Goal: Book appointment/travel/reservation

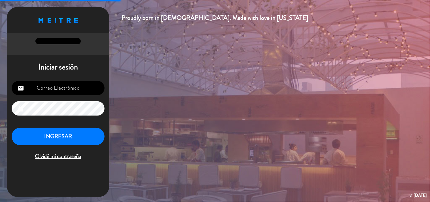
type input "[EMAIL_ADDRESS][DOMAIN_NAME]"
click at [75, 140] on button "INGRESAR" at bounding box center [58, 137] width 93 height 18
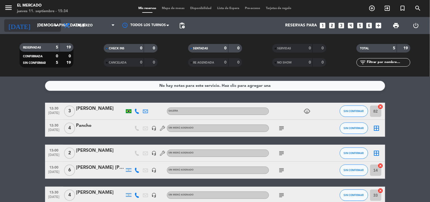
click at [42, 28] on input "[DEMOGRAPHIC_DATA] [DATE]" at bounding box center [61, 25] width 54 height 10
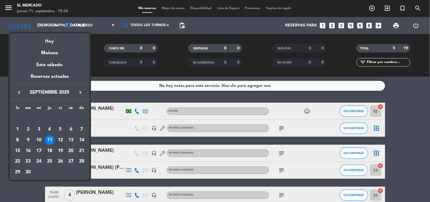
click at [7, 11] on div at bounding box center [215, 101] width 430 height 202
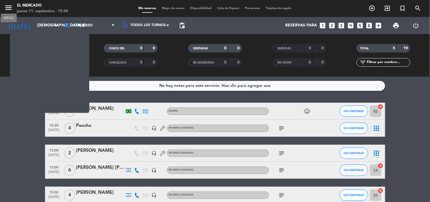
click at [9, 8] on icon "menu" at bounding box center [8, 7] width 9 height 9
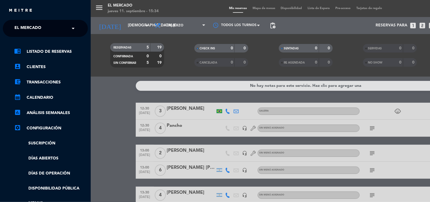
click at [53, 29] on input "text" at bounding box center [45, 28] width 69 height 12
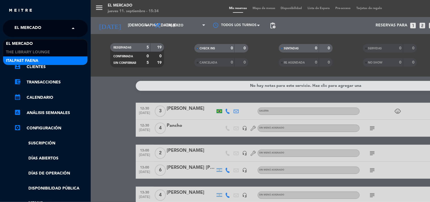
click at [32, 62] on span "Italpast Faena" at bounding box center [22, 61] width 32 height 7
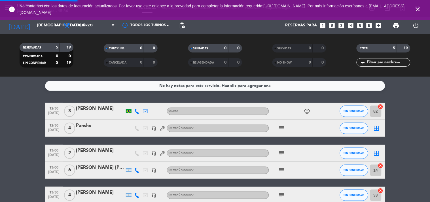
click at [418, 10] on icon "close" at bounding box center [418, 9] width 7 height 7
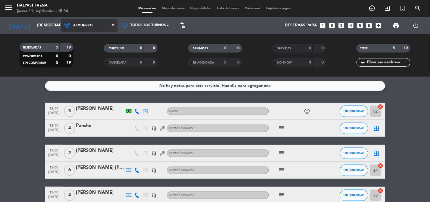
click at [93, 29] on span "Almuerzo" at bounding box center [89, 25] width 57 height 12
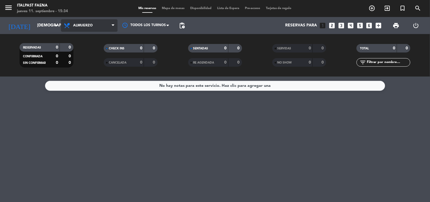
click at [99, 28] on span "Almuerzo" at bounding box center [89, 25] width 57 height 12
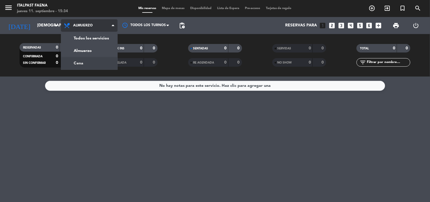
click at [92, 58] on div "menu Italpast Faena jueves 11. septiembre - 15:34 Mis reservas Mapa de mesas Di…" at bounding box center [215, 38] width 430 height 77
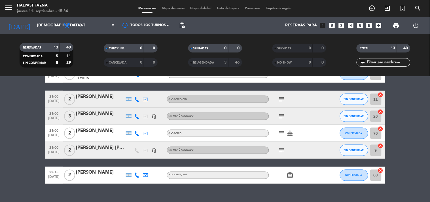
scroll to position [198, 0]
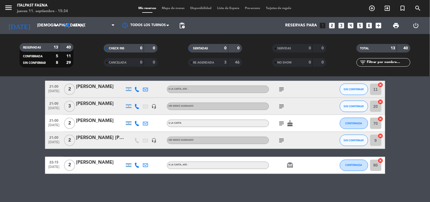
click at [174, 7] on span "Mapa de mesas" at bounding box center [173, 8] width 28 height 3
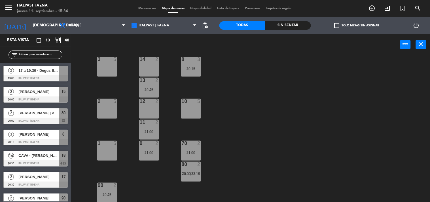
scroll to position [82, 0]
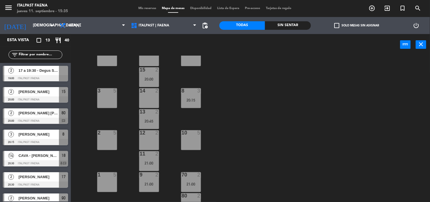
click at [111, 101] on div "3 5" at bounding box center [107, 98] width 20 height 20
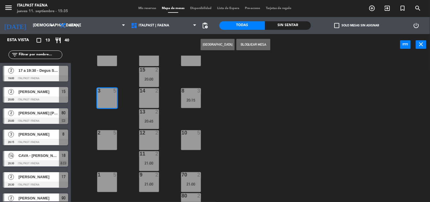
click at [227, 49] on button "[GEOGRAPHIC_DATA]" at bounding box center [218, 44] width 34 height 11
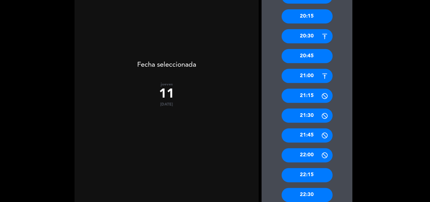
scroll to position [220, 0]
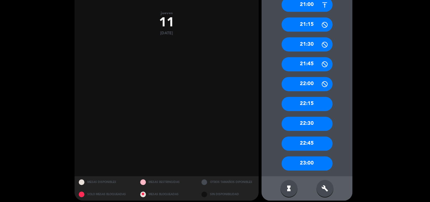
click at [324, 193] on div "build" at bounding box center [325, 188] width 17 height 17
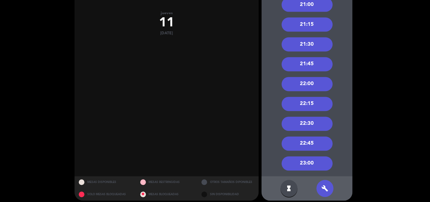
click at [309, 47] on div "21:30" at bounding box center [307, 44] width 51 height 14
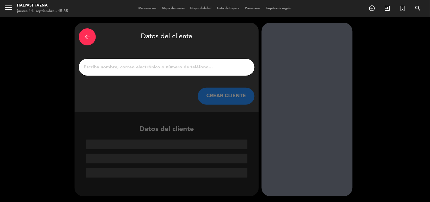
click at [180, 72] on div at bounding box center [167, 67] width 176 height 17
click at [183, 67] on input "1" at bounding box center [166, 67] width 167 height 8
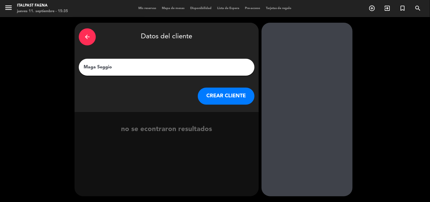
type input "Maga Seggio"
click at [225, 98] on button "CREAR CLIENTE" at bounding box center [226, 96] width 57 height 17
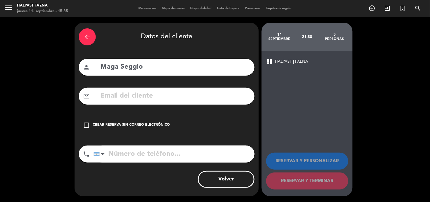
click at [120, 126] on div "Crear reserva sin correo electrónico" at bounding box center [131, 125] width 77 height 6
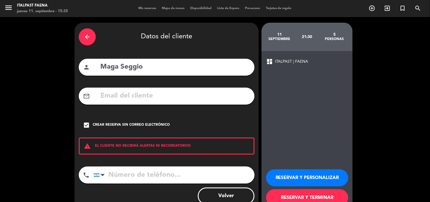
click at [312, 174] on button "RESERVAR Y PERSONALIZAR" at bounding box center [307, 177] width 82 height 17
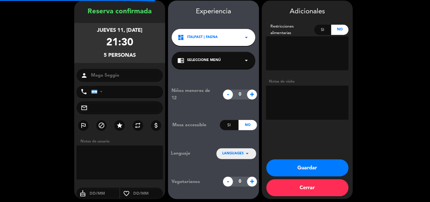
scroll to position [23, 0]
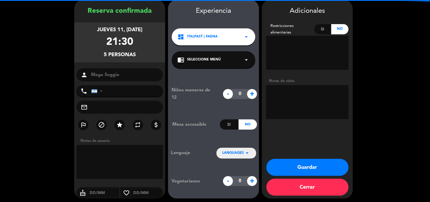
click at [300, 96] on textarea at bounding box center [307, 102] width 82 height 34
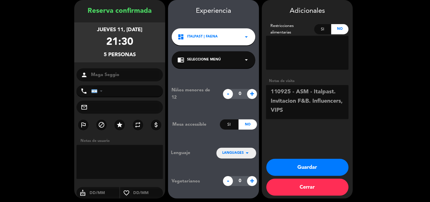
type textarea "110925 - ASM - Italpast. Invitacion F&B. Influencers, VIPS"
click at [303, 169] on button "Guardar" at bounding box center [307, 167] width 82 height 17
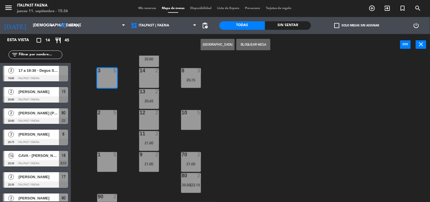
scroll to position [114, 0]
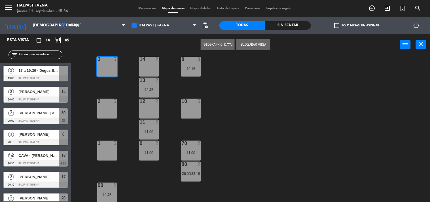
click at [141, 9] on span "Mis reservas" at bounding box center [147, 8] width 24 height 3
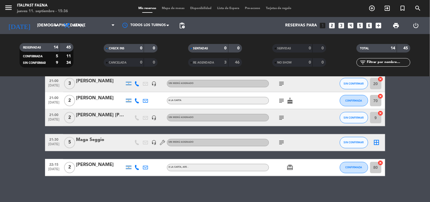
scroll to position [222, 0]
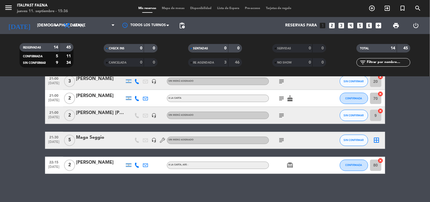
click at [381, 138] on div "border_all" at bounding box center [376, 140] width 17 height 17
click at [378, 139] on icon "border_all" at bounding box center [376, 140] width 7 height 7
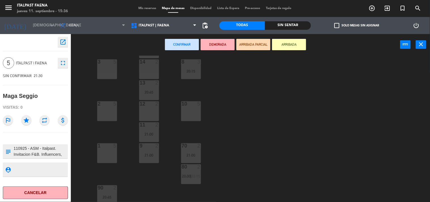
scroll to position [114, 0]
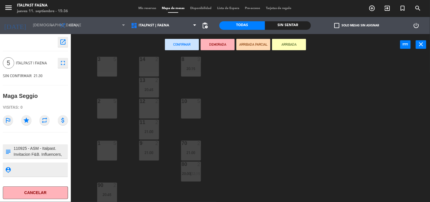
click at [110, 112] on div "2 5" at bounding box center [107, 109] width 20 height 20
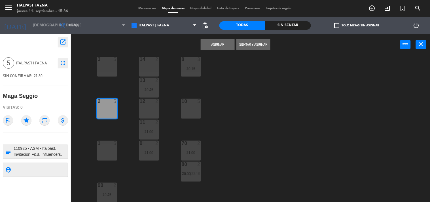
click at [220, 43] on button "Asignar" at bounding box center [218, 44] width 34 height 11
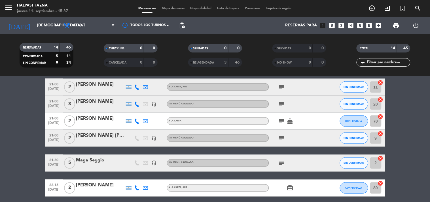
scroll to position [222, 0]
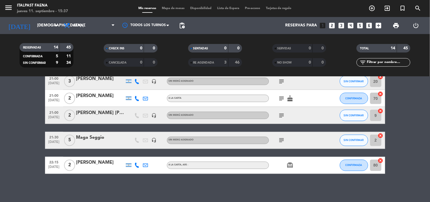
click at [279, 141] on icon "subject" at bounding box center [281, 140] width 7 height 7
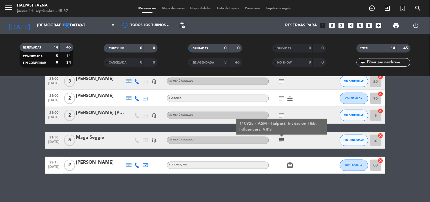
click at [86, 140] on div "Maga Seggio" at bounding box center [100, 137] width 48 height 7
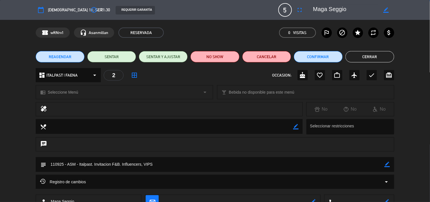
click at [387, 166] on icon "border_color" at bounding box center [387, 164] width 5 height 5
click at [351, 166] on textarea at bounding box center [215, 164] width 338 height 14
type textarea "110925 - ASM - Italpast. Invitacion F&B. Influencers, VIPS. ESPECIAL ATENCION H…"
click at [387, 165] on icon at bounding box center [387, 164] width 5 height 5
click at [358, 63] on div "REAGENDAR SENTAR SENTAR Y AJUSTAR NO SHOW Cancelar Confirmar Cerrar" at bounding box center [215, 56] width 430 height 23
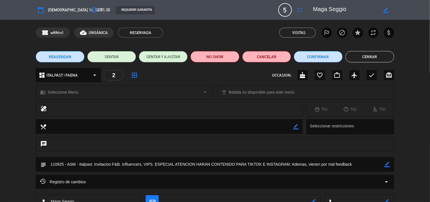
click at [362, 53] on button "Cerrar" at bounding box center [369, 56] width 49 height 11
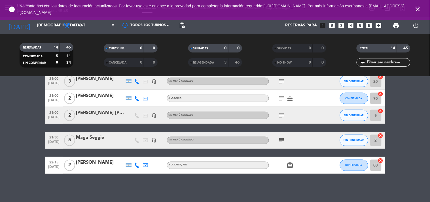
click at [419, 9] on icon "close" at bounding box center [418, 9] width 7 height 7
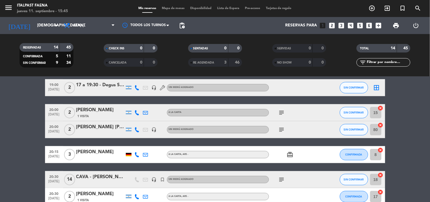
scroll to position [0, 0]
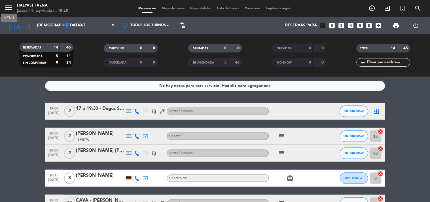
drag, startPoint x: 10, startPoint y: 9, endPoint x: 25, endPoint y: 20, distance: 18.4
click at [10, 9] on icon "menu" at bounding box center [8, 7] width 9 height 9
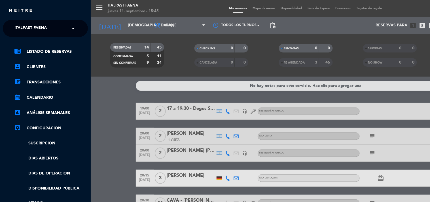
click at [39, 30] on span "Italpast Faena" at bounding box center [30, 28] width 32 height 12
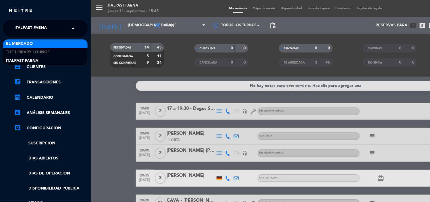
click at [36, 41] on div "El Mercado" at bounding box center [45, 43] width 84 height 9
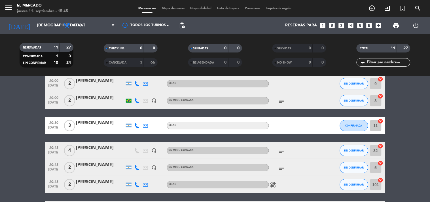
scroll to position [164, 0]
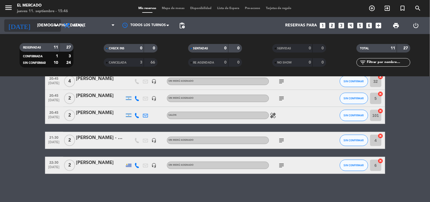
click at [38, 26] on input "[DEMOGRAPHIC_DATA] [DATE]" at bounding box center [61, 25] width 54 height 10
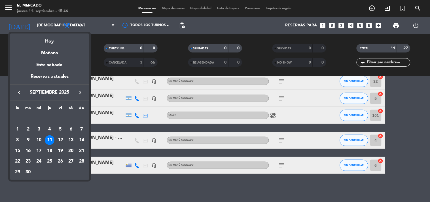
click at [54, 55] on div "Mañana" at bounding box center [49, 51] width 79 height 12
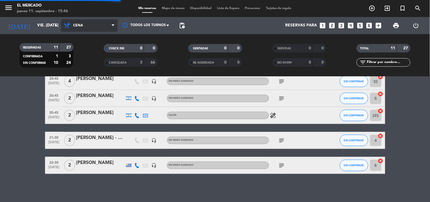
click at [84, 25] on span "Cena" at bounding box center [89, 25] width 57 height 12
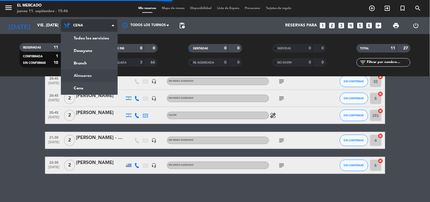
click at [83, 77] on ng-component "menu El [PERSON_NAME] jueves 11. septiembre - 15:46 Mis reservas Mapa de mesas …" at bounding box center [215, 101] width 430 height 202
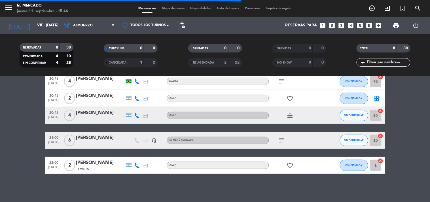
scroll to position [0, 0]
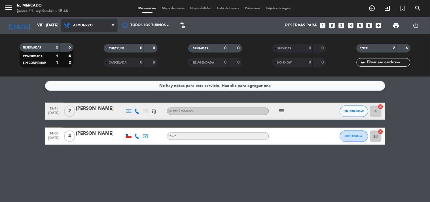
click at [88, 24] on span "Almuerzo" at bounding box center [83, 26] width 20 height 4
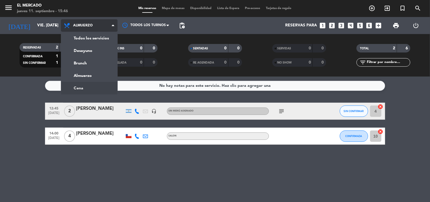
click at [88, 84] on ng-component "menu El [PERSON_NAME] jueves 11. septiembre - 15:46 Mis reservas Mapa de mesas …" at bounding box center [215, 101] width 430 height 202
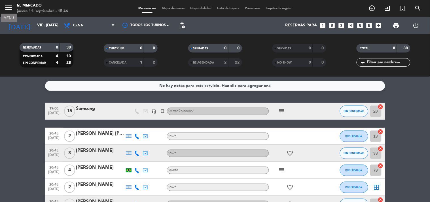
click at [12, 11] on icon "menu" at bounding box center [8, 7] width 9 height 9
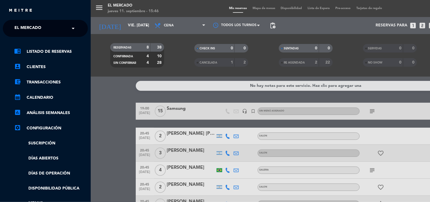
click at [40, 28] on span "El Mercado" at bounding box center [27, 28] width 27 height 12
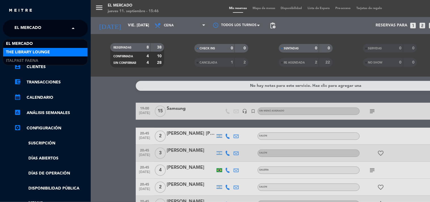
click at [29, 51] on span "The Library Lounge" at bounding box center [28, 52] width 44 height 7
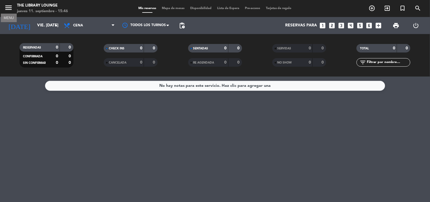
click at [3, 5] on div "menu MENU The Library Lounge jueves 11. septiembre - 15:46" at bounding box center [53, 8] width 107 height 13
click at [8, 6] on icon "menu" at bounding box center [8, 7] width 9 height 9
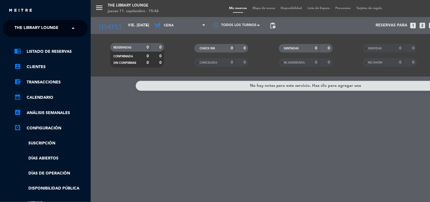
click at [27, 26] on span "The Library Lounge" at bounding box center [36, 28] width 44 height 12
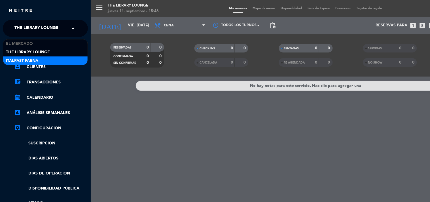
click at [22, 58] on span "Italpast Faena" at bounding box center [22, 61] width 32 height 7
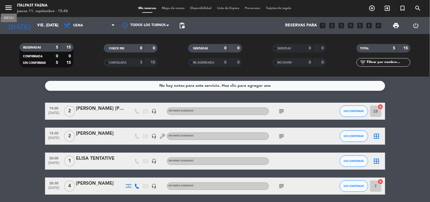
drag, startPoint x: 12, startPoint y: 9, endPoint x: 54, endPoint y: 34, distance: 49.5
click at [12, 8] on icon "menu" at bounding box center [8, 7] width 9 height 9
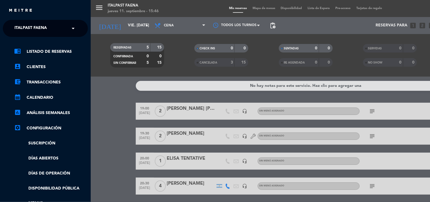
click at [75, 38] on div "chrome_reader_mode Listado de Reservas account_box Clientes account_balance_wal…" at bounding box center [46, 145] width 94 height 217
click at [110, 39] on div "menu Italpast Faena jueves 11. septiembre - 15:46 Mis reservas Mapa de mesas Di…" at bounding box center [306, 101] width 430 height 202
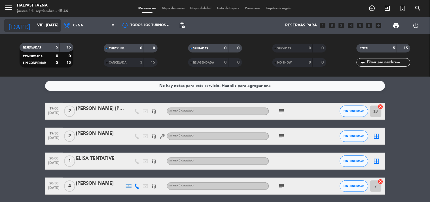
click at [55, 27] on icon "arrow_drop_down" at bounding box center [56, 25] width 7 height 7
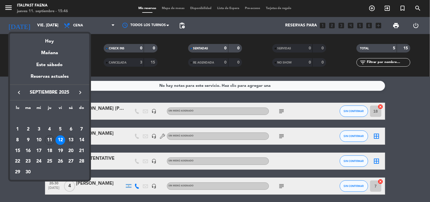
click at [72, 141] on div "13" at bounding box center [71, 140] width 10 height 10
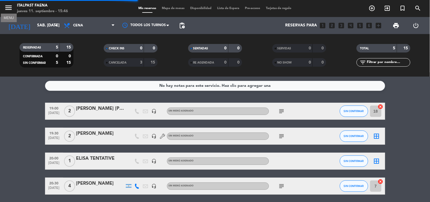
click at [7, 10] on icon "menu" at bounding box center [8, 7] width 9 height 9
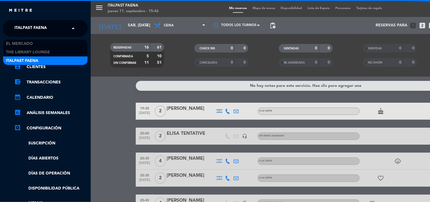
click at [23, 32] on span "Italpast Faena" at bounding box center [30, 28] width 32 height 12
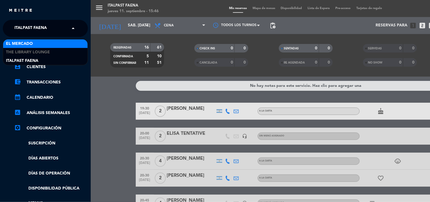
click at [26, 41] on span "El Mercado" at bounding box center [19, 44] width 27 height 7
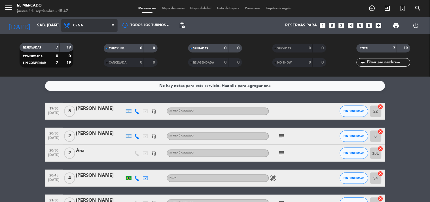
click at [80, 25] on span "Cena" at bounding box center [78, 26] width 10 height 4
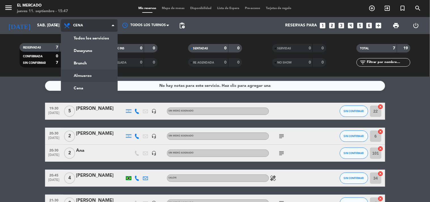
click at [90, 80] on ng-component "menu El [PERSON_NAME] jueves 11. septiembre - 15:47 Mis reservas Mapa de mesas …" at bounding box center [215, 101] width 430 height 202
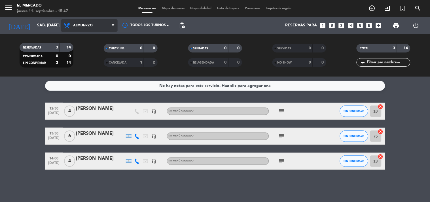
click at [81, 22] on span "Almuerzo" at bounding box center [89, 25] width 57 height 12
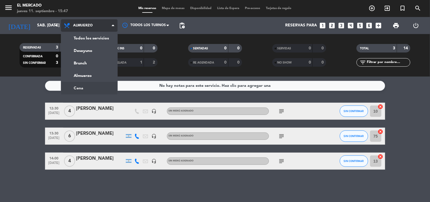
click at [81, 86] on ng-component "menu El [PERSON_NAME] jueves 11. septiembre - 15:47 Mis reservas Mapa de mesas …" at bounding box center [215, 101] width 430 height 202
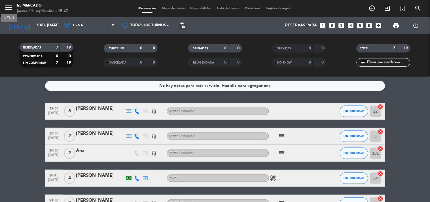
click at [7, 10] on icon "menu" at bounding box center [8, 7] width 9 height 9
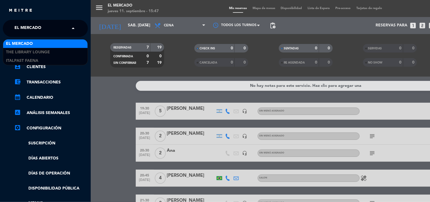
click at [51, 28] on input "text" at bounding box center [45, 28] width 69 height 12
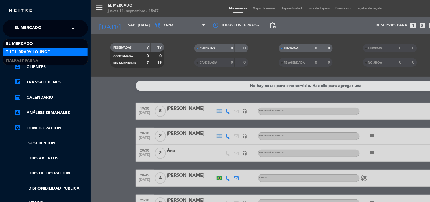
click at [46, 53] on span "The Library Lounge" at bounding box center [28, 52] width 44 height 7
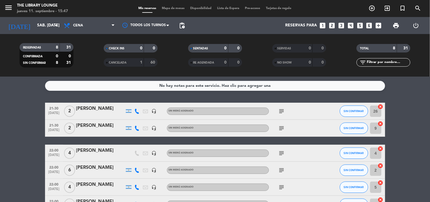
click at [1, 2] on div "menu The Library Lounge jueves 11. septiembre - 15:47" at bounding box center [53, 8] width 107 height 13
click at [5, 9] on icon "menu" at bounding box center [8, 7] width 9 height 9
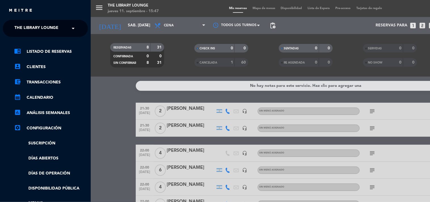
click at [56, 30] on span "The Library Lounge" at bounding box center [36, 28] width 44 height 12
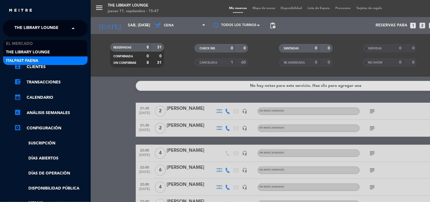
click at [35, 58] on span "Italpast Faena" at bounding box center [22, 61] width 32 height 7
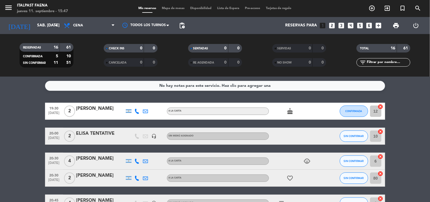
click at [6, 6] on icon "menu" at bounding box center [8, 7] width 9 height 9
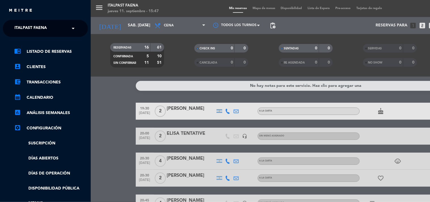
click at [58, 22] on ng-select "× Italpast Faena ×" at bounding box center [45, 28] width 85 height 17
click at [52, 29] on div "× Italpast Faena" at bounding box center [33, 28] width 43 height 12
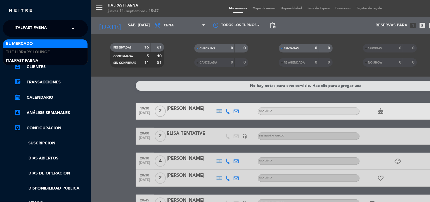
click at [38, 43] on div "El Mercado" at bounding box center [45, 43] width 84 height 9
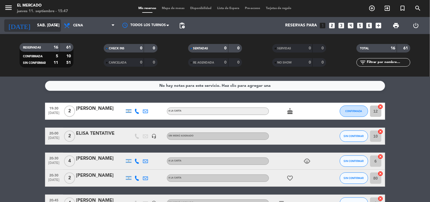
click at [47, 22] on input "sáb. [DATE]" at bounding box center [61, 25] width 54 height 10
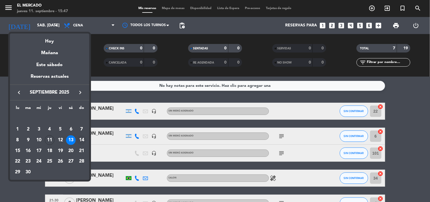
click at [80, 138] on div "14" at bounding box center [82, 140] width 10 height 10
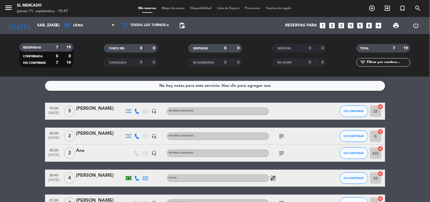
type input "dom. [DATE]"
click at [96, 30] on span "Cena" at bounding box center [89, 25] width 57 height 12
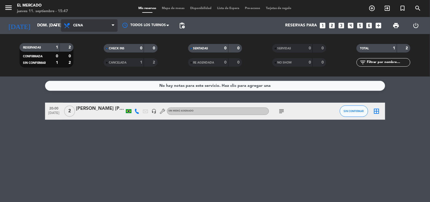
click at [98, 25] on span "Cena" at bounding box center [89, 25] width 57 height 12
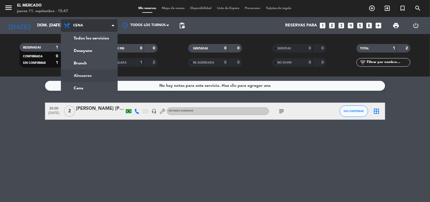
click at [82, 80] on ng-component "menu El [PERSON_NAME] jueves 11. septiembre - 15:47 Mis reservas Mapa de mesas …" at bounding box center [215, 101] width 430 height 202
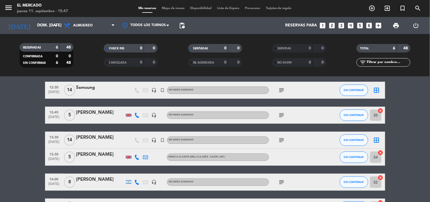
scroll to position [63, 0]
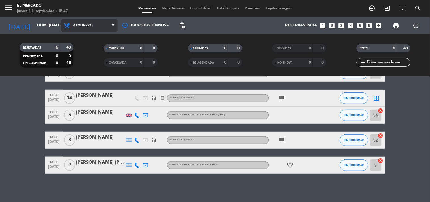
click at [83, 24] on span "Almuerzo" at bounding box center [83, 26] width 20 height 4
click at [99, 89] on ng-component "menu El [PERSON_NAME] jueves 11. septiembre - 15:47 Mis reservas Mapa de mesas …" at bounding box center [215, 101] width 430 height 202
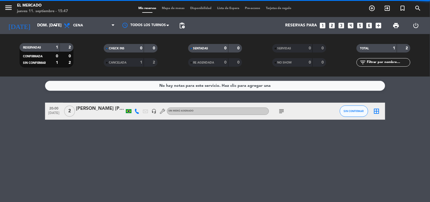
scroll to position [0, 0]
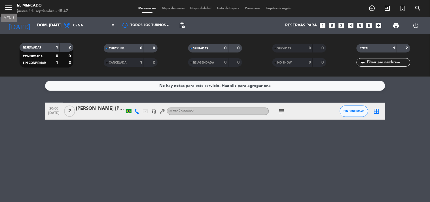
click at [9, 9] on icon "menu" at bounding box center [8, 7] width 9 height 9
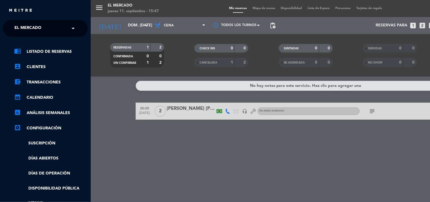
drag, startPoint x: 44, startPoint y: 26, endPoint x: 39, endPoint y: 35, distance: 10.7
click at [44, 26] on div "× El Mercado" at bounding box center [31, 28] width 38 height 12
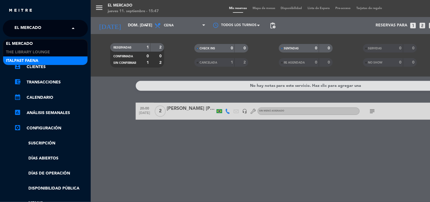
click at [27, 60] on span "Italpast Faena" at bounding box center [22, 61] width 32 height 7
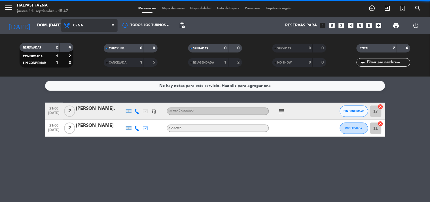
click at [98, 26] on span "Cena" at bounding box center [89, 25] width 57 height 12
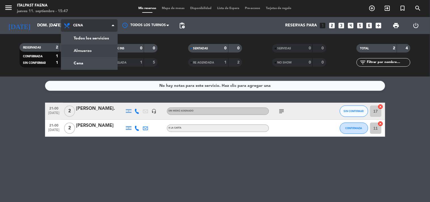
click at [97, 47] on div "menu Italpast Faena jueves 11. septiembre - 15:47 Mis reservas Mapa de mesas Di…" at bounding box center [215, 38] width 430 height 77
